Goal: Find specific page/section: Find specific page/section

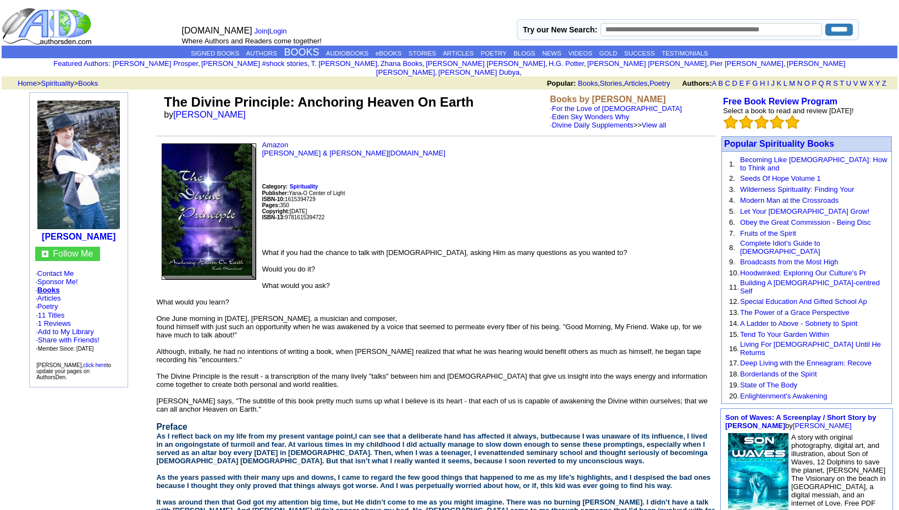
click at [731, 33] on input "text" at bounding box center [712, 29] width 222 height 13
type input "*"
type input "**********"
click at [826, 24] on input "******" at bounding box center [840, 30] width 28 height 12
